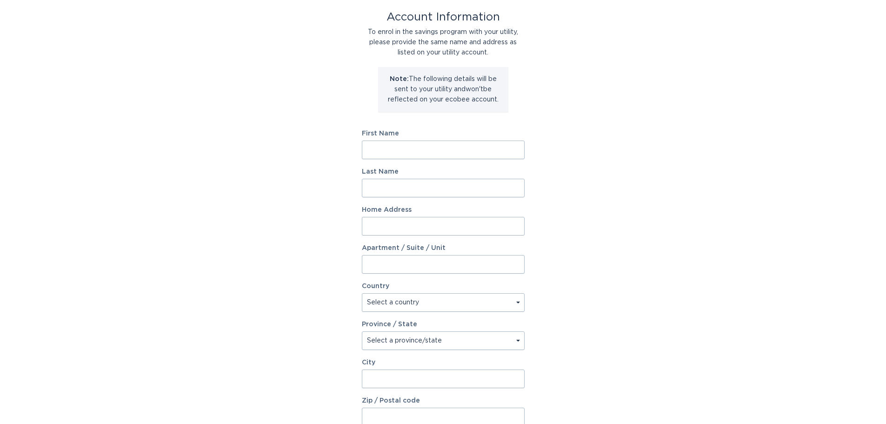
scroll to position [47, 0]
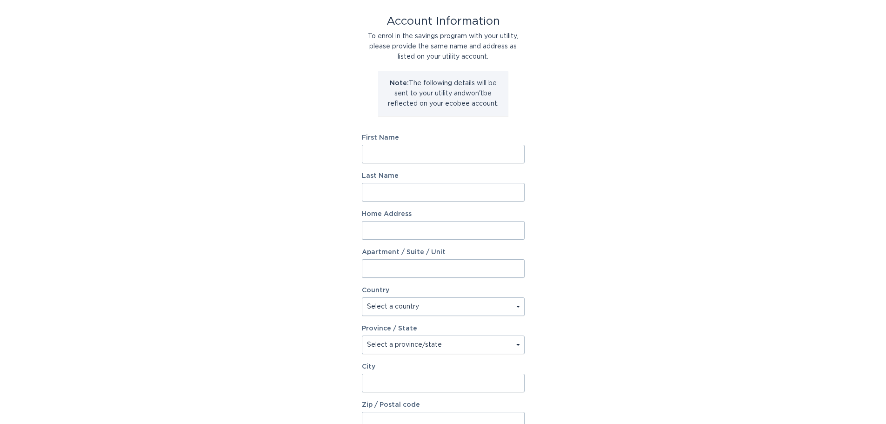
click at [407, 152] on input "First Name" at bounding box center [443, 154] width 163 height 19
type input "[PERSON_NAME]"
type input "[STREET_ADDRESS]"
select select "US"
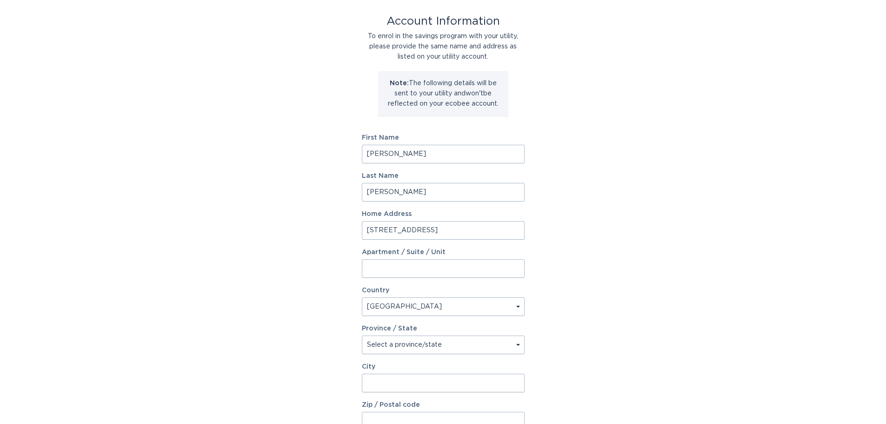
type input "[PERSON_NAME]"
type input "22101"
select select "VA"
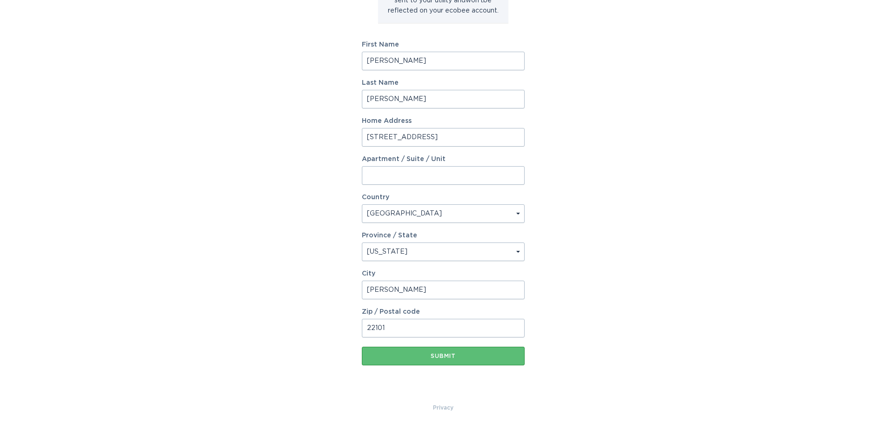
scroll to position [142, 0]
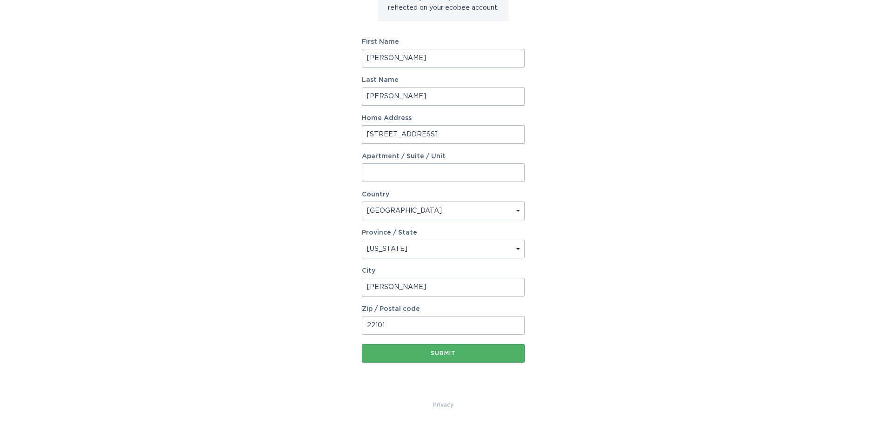
click at [453, 354] on div "Submit" at bounding box center [442, 353] width 153 height 6
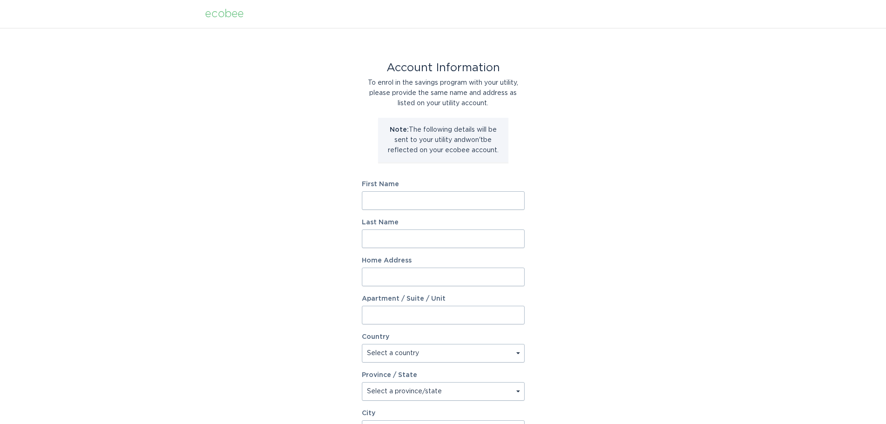
click at [388, 193] on input "First Name" at bounding box center [443, 200] width 163 height 19
type input "[PERSON_NAME]"
type input "[STREET_ADDRESS]"
select select "US"
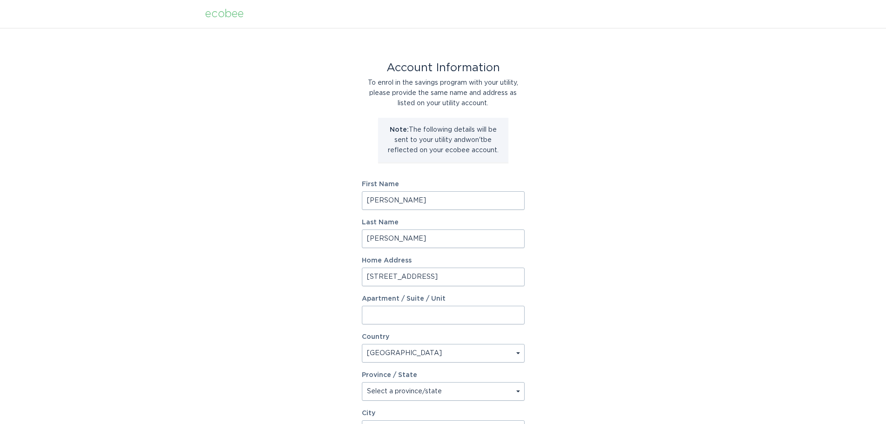
type input "[PERSON_NAME]"
type input "22101"
select select "VA"
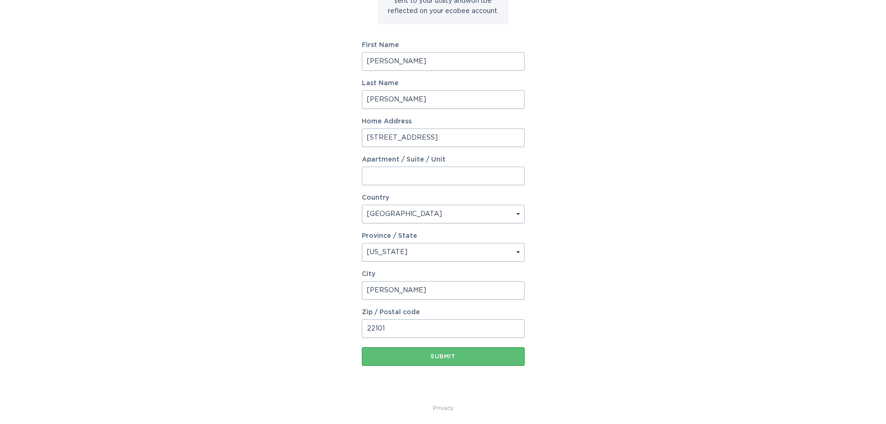
scroll to position [142, 0]
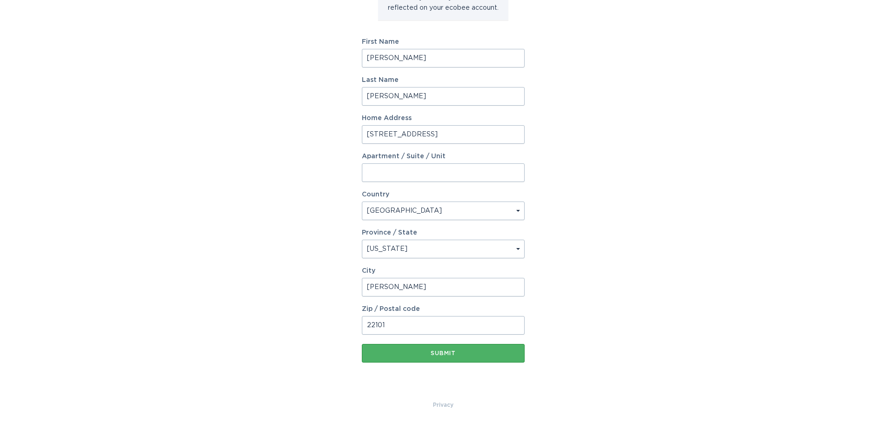
click at [440, 350] on div "Submit" at bounding box center [442, 353] width 153 height 6
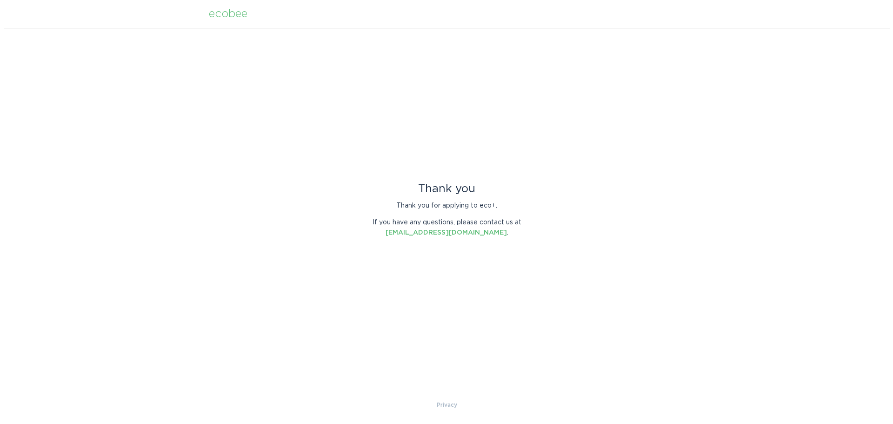
scroll to position [0, 0]
